Goal: Task Accomplishment & Management: Manage account settings

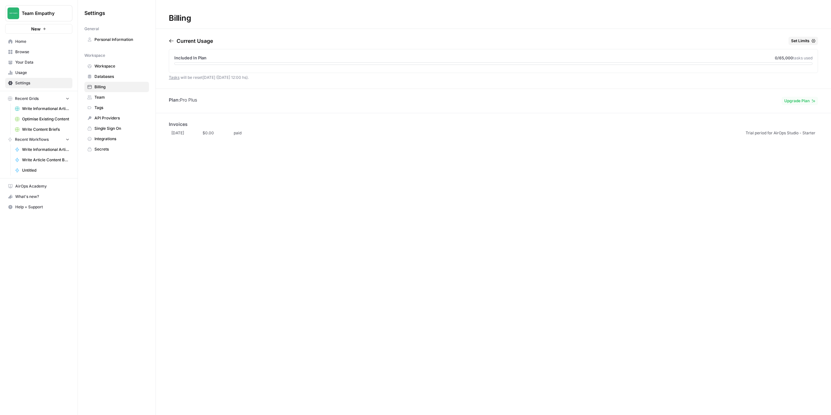
click at [786, 137] on link "[DATE] $0.00 paid Trial period for AirOps Studio - Starter" at bounding box center [493, 133] width 649 height 11
click at [172, 42] on icon "button" at bounding box center [171, 40] width 5 height 5
click at [808, 40] on span "Set Limits" at bounding box center [800, 41] width 18 height 6
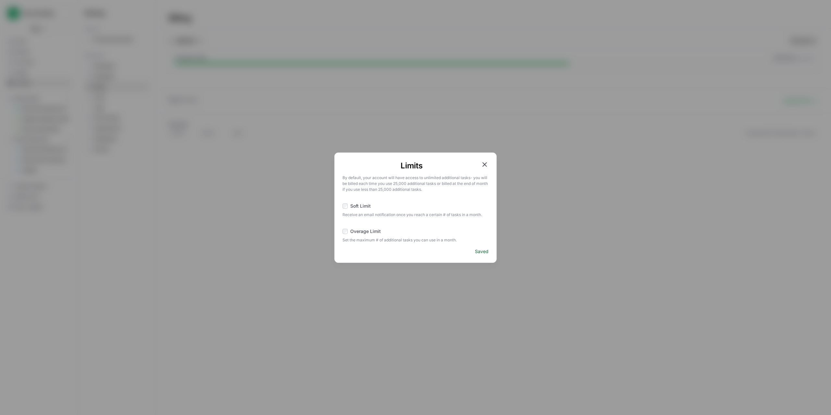
click at [484, 163] on icon "button" at bounding box center [484, 165] width 8 height 8
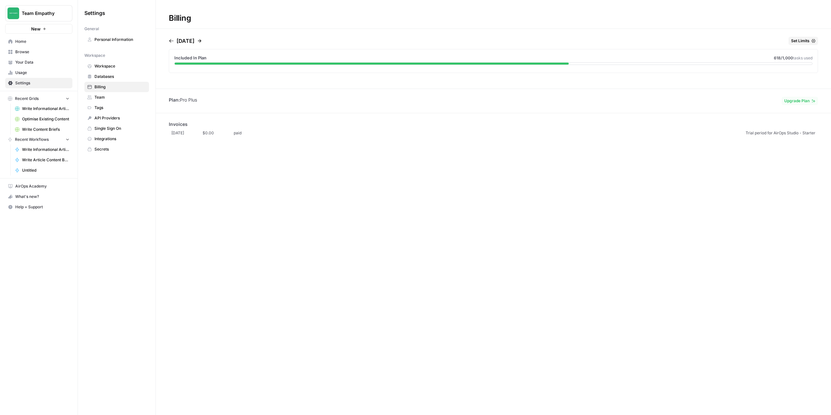
click at [202, 40] on icon "button" at bounding box center [199, 40] width 5 height 5
click at [401, 221] on div "Billing Current Usage Set Limits Included In Plan 0 /65,000 tasks used Tasks wi…" at bounding box center [493, 207] width 675 height 415
click at [168, 41] on div "Current Usage Set Limits Included In Plan 0 /65,000 tasks used Tasks will be re…" at bounding box center [493, 63] width 675 height 52
click at [172, 41] on icon "button" at bounding box center [171, 40] width 5 height 5
click at [202, 42] on icon "button" at bounding box center [199, 40] width 5 height 5
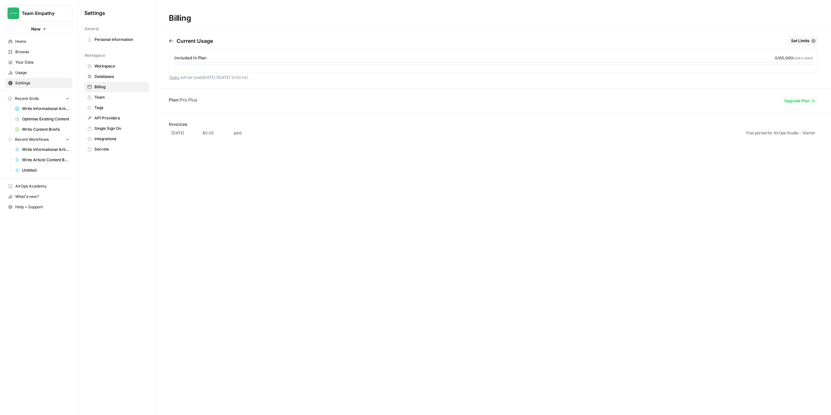
click at [793, 102] on span "Upgrade Plan" at bounding box center [796, 101] width 25 height 6
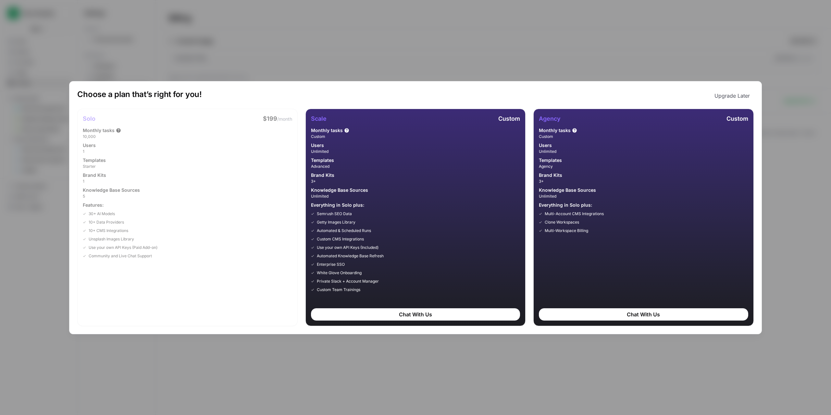
click at [485, 31] on div "Choose a plan that’s right for you! Upgrade Later Solo $199 /month Monthly task…" at bounding box center [415, 207] width 831 height 415
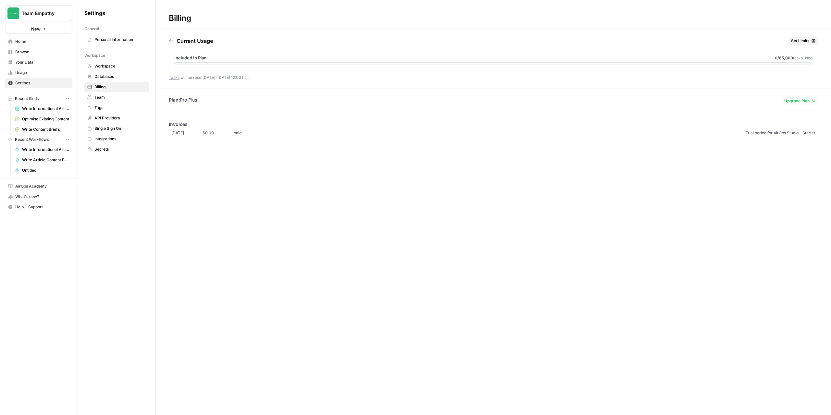
click at [110, 116] on span "API Providers" at bounding box center [120, 118] width 52 height 6
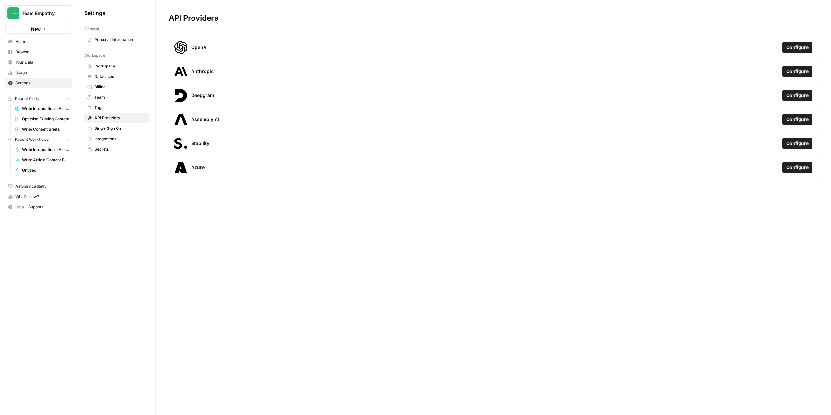
click at [796, 46] on span "Configure" at bounding box center [797, 47] width 22 height 6
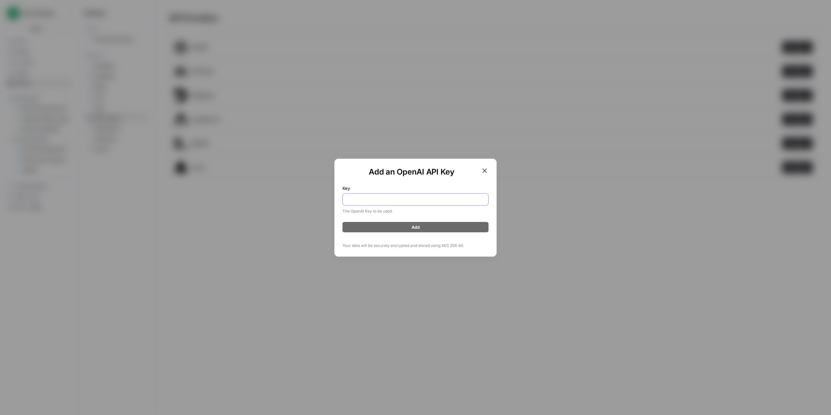
click at [408, 199] on input "Key" at bounding box center [416, 199] width 138 height 6
click at [484, 170] on icon "button" at bounding box center [484, 170] width 5 height 5
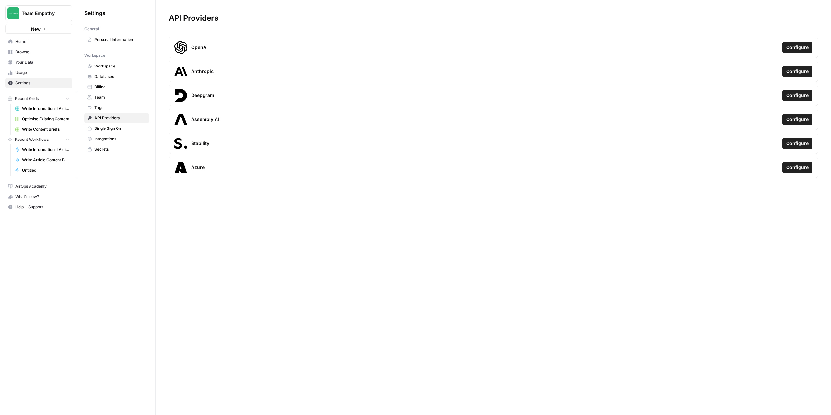
click at [791, 52] on button "Configure" at bounding box center [797, 48] width 30 height 12
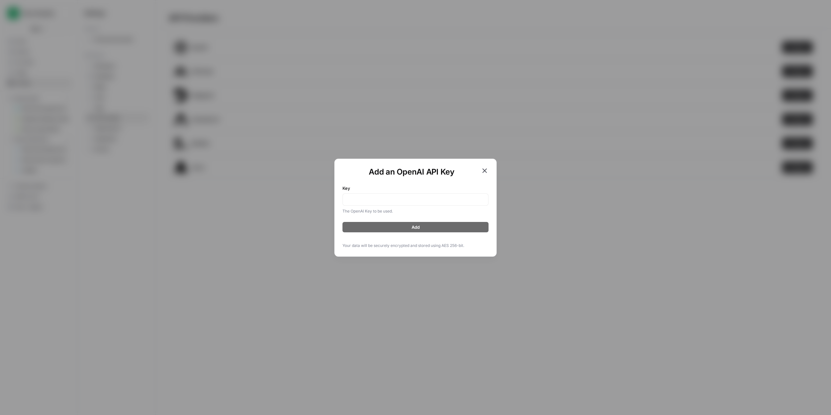
click at [685, 244] on div "Add an OpenAI API Key Key The OpenAI Key to be used. Add Your data will be secu…" at bounding box center [415, 207] width 831 height 415
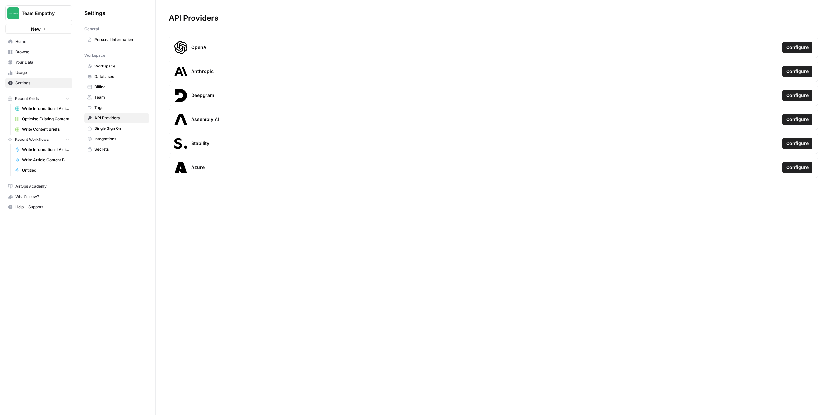
click at [106, 76] on span "Databases" at bounding box center [120, 77] width 52 height 6
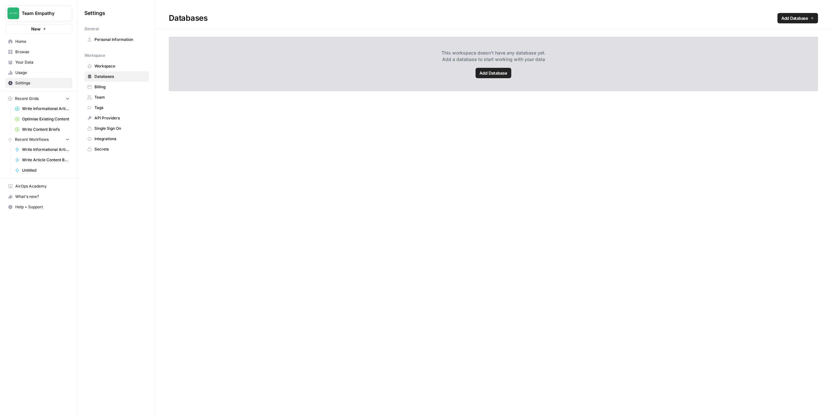
click at [100, 89] on span "Billing" at bounding box center [120, 87] width 52 height 6
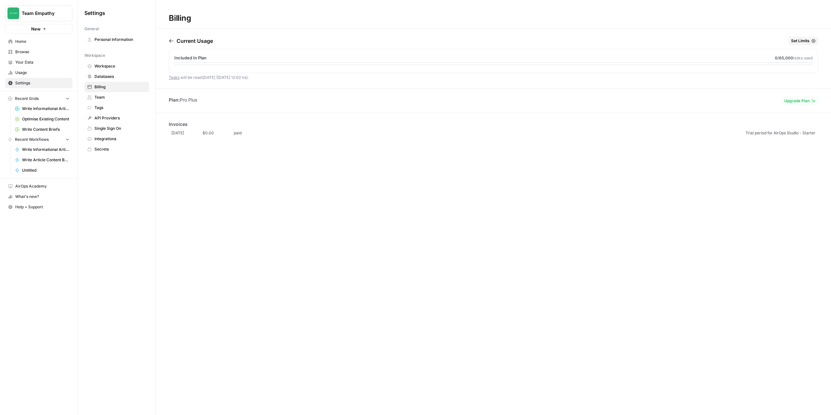
click at [797, 102] on span "Upgrade Plan" at bounding box center [796, 101] width 25 height 6
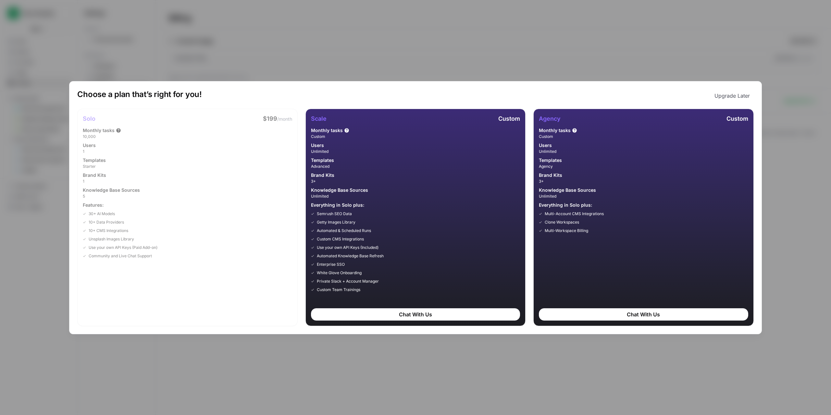
click at [563, 376] on div "Choose a plan that’s right for you! Upgrade Later Solo $199 /month Monthly task…" at bounding box center [415, 207] width 831 height 415
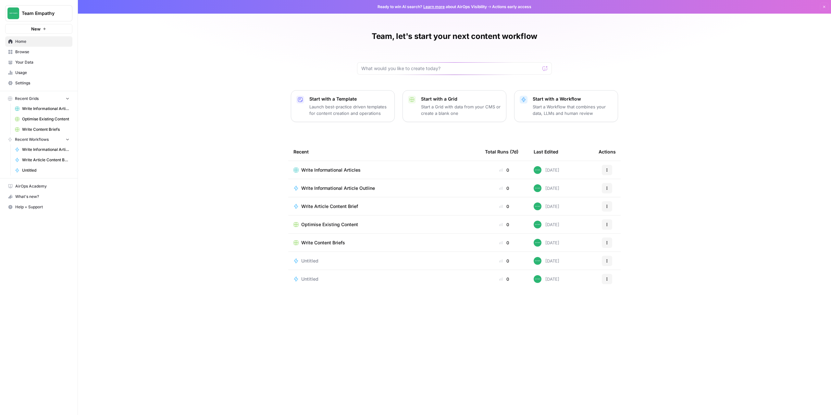
click at [14, 82] on link "Settings" at bounding box center [38, 83] width 67 height 10
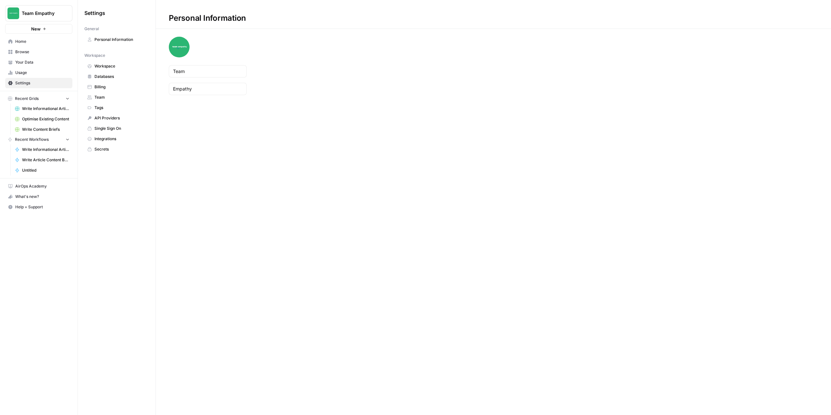
click at [102, 98] on span "Team" at bounding box center [120, 97] width 52 height 6
click at [784, 19] on span "Invite New Members" at bounding box center [787, 18] width 41 height 6
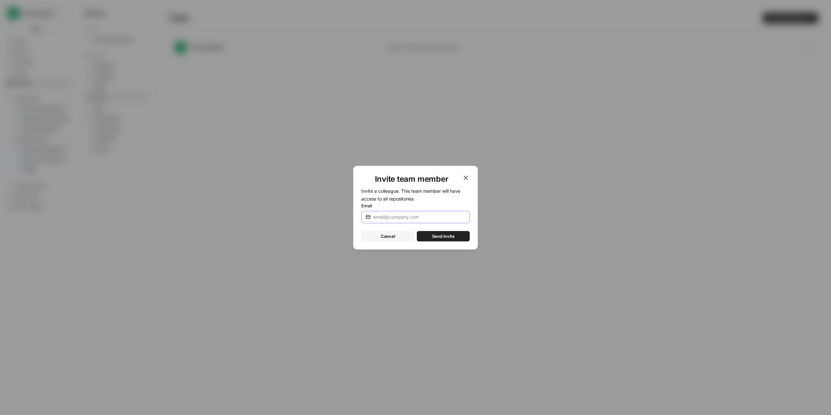
click at [378, 216] on input "Email" at bounding box center [418, 217] width 90 height 6
paste input "nicolas7fernandez@gmail.com"
type input "nicolas7fernandez@gmail.com"
click at [437, 236] on span "Send invite" at bounding box center [443, 236] width 23 height 6
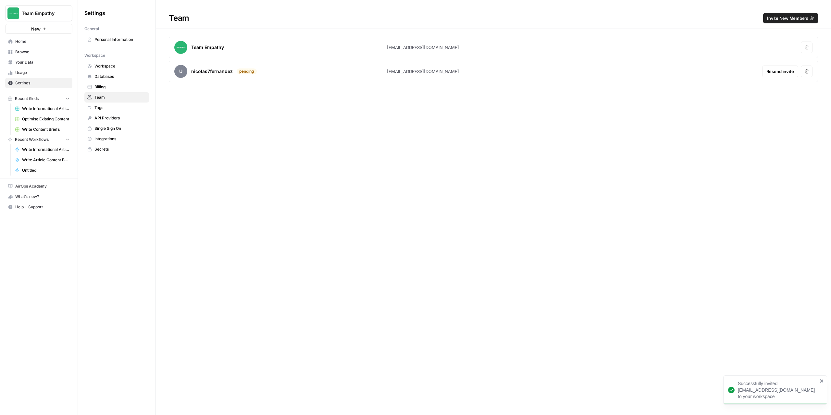
click at [820, 381] on icon "close" at bounding box center [821, 380] width 5 height 5
click at [454, 181] on div "Team Invite New Members Team Empathy teamempathyaccess@gmail.com Remove user u …" at bounding box center [493, 207] width 675 height 415
click at [103, 89] on span "Billing" at bounding box center [120, 87] width 52 height 6
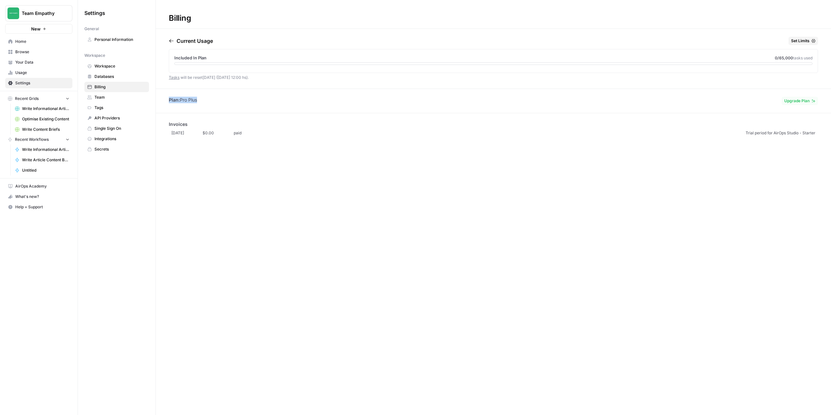
drag, startPoint x: 201, startPoint y: 100, endPoint x: 166, endPoint y: 100, distance: 35.4
click at [166, 100] on div "Plan: Pro Plus Upgrade Plan" at bounding box center [493, 101] width 675 height 8
click at [814, 98] on button "Upgrade Plan" at bounding box center [799, 101] width 36 height 8
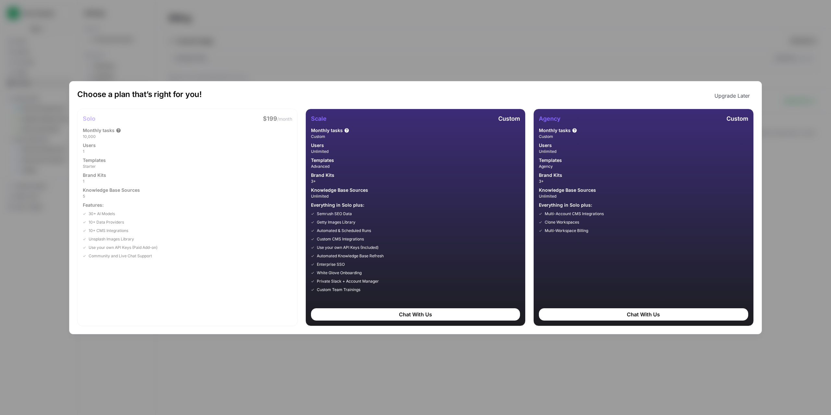
click at [416, 53] on div "Choose a plan that’s right for you! Upgrade Later Solo $199 /month Monthly task…" at bounding box center [415, 207] width 831 height 415
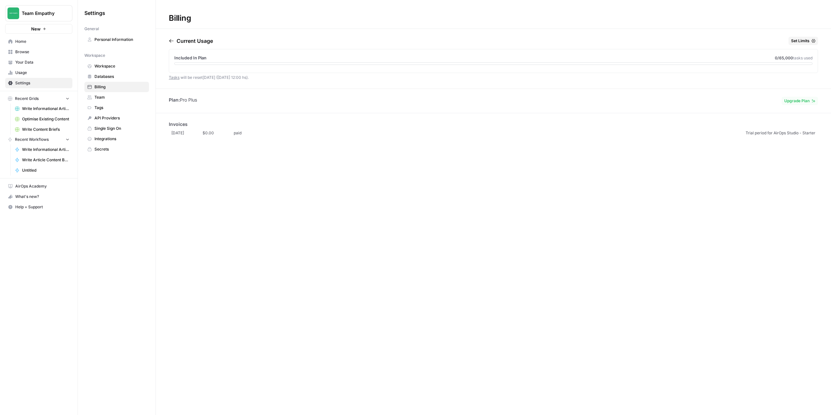
click at [112, 119] on span "API Providers" at bounding box center [120, 118] width 52 height 6
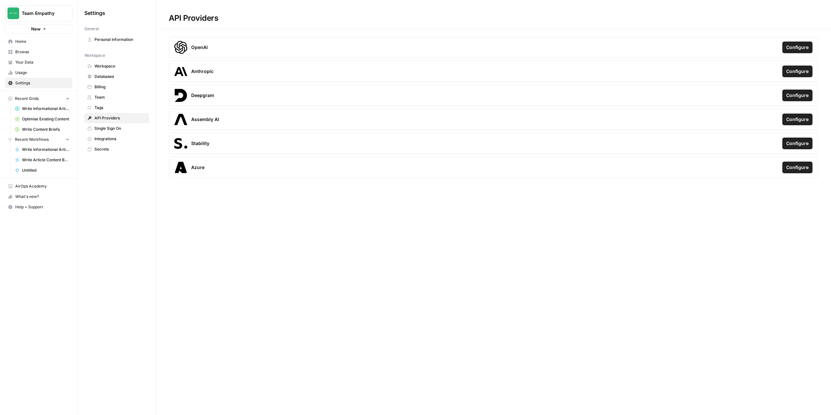
click at [793, 43] on button "Configure" at bounding box center [797, 48] width 30 height 12
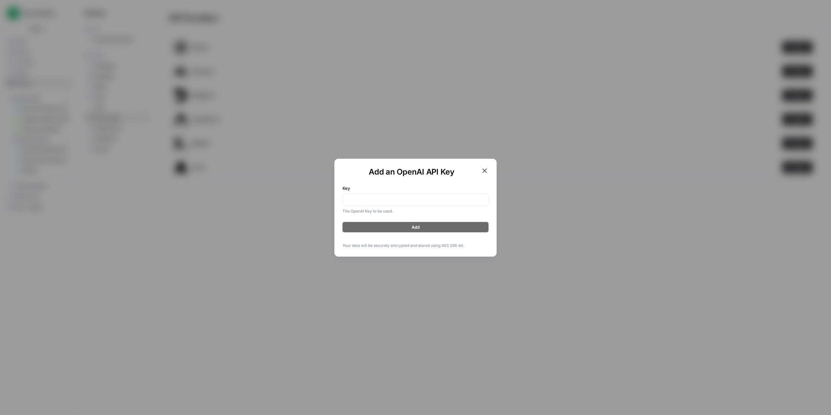
click at [484, 170] on icon "button" at bounding box center [484, 171] width 8 height 8
